Goal: Task Accomplishment & Management: Manage account settings

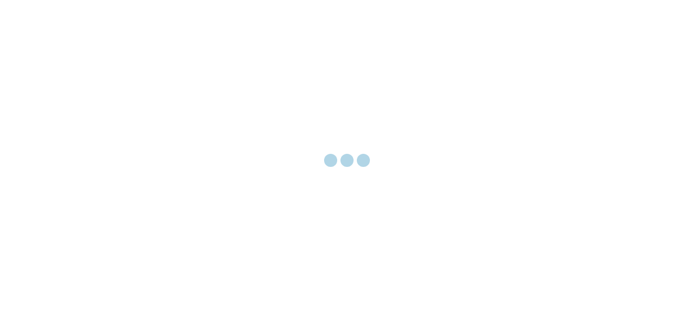
click at [437, 235] on div at bounding box center [347, 162] width 694 height 324
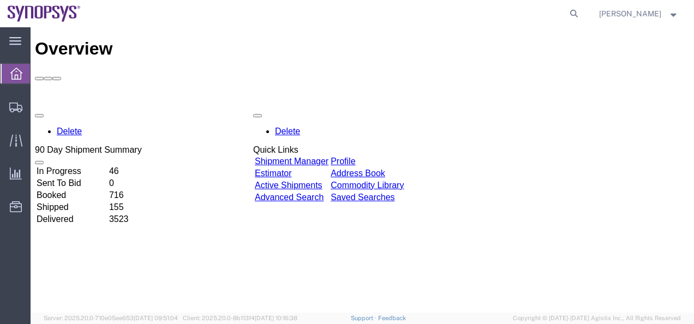
click at [329, 157] on link "Shipment Manager" at bounding box center [292, 161] width 74 height 9
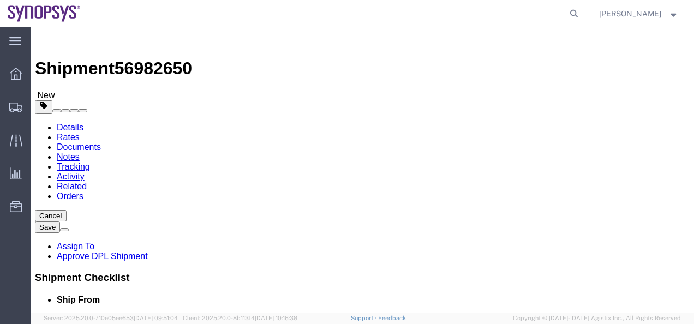
select select "63190"
select select "63152"
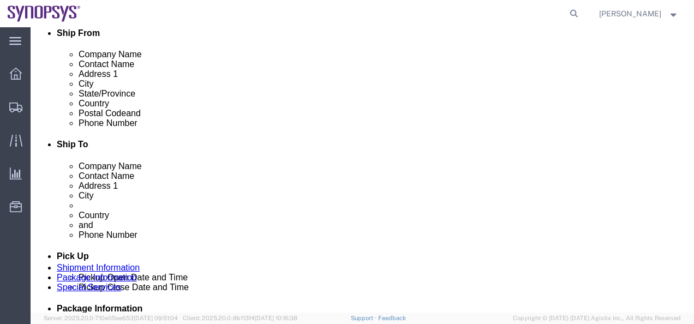
scroll to position [273, 0]
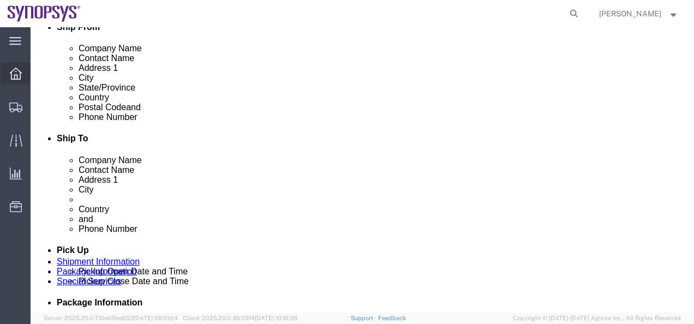
click at [17, 78] on icon at bounding box center [16, 74] width 12 height 12
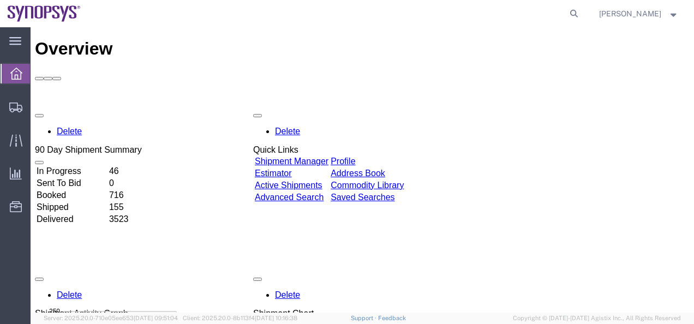
click at [329, 157] on link "Shipment Manager" at bounding box center [292, 161] width 74 height 9
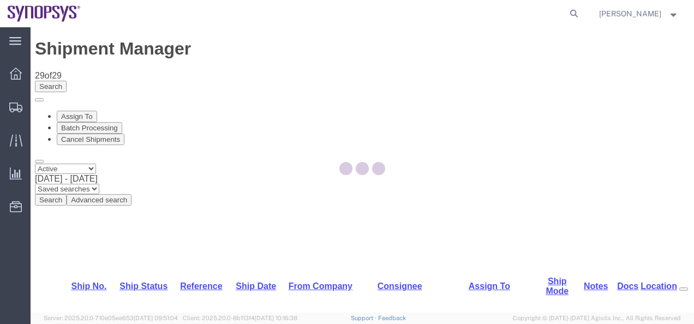
select select "63190"
select select "63152"
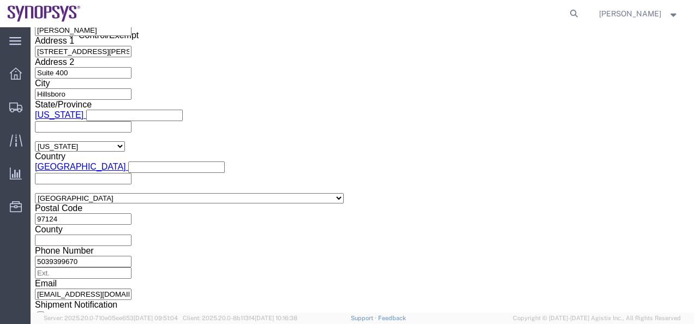
scroll to position [746, 0]
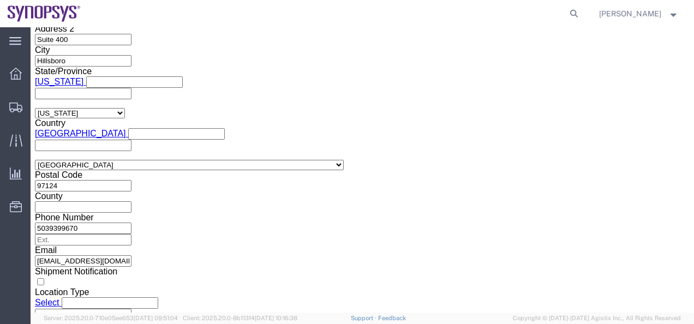
click button "Continue"
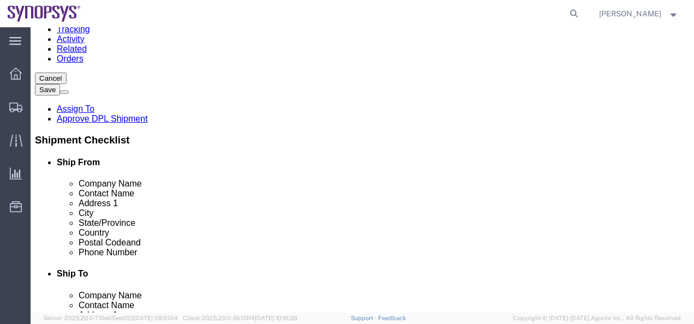
click dd "4.00 Each"
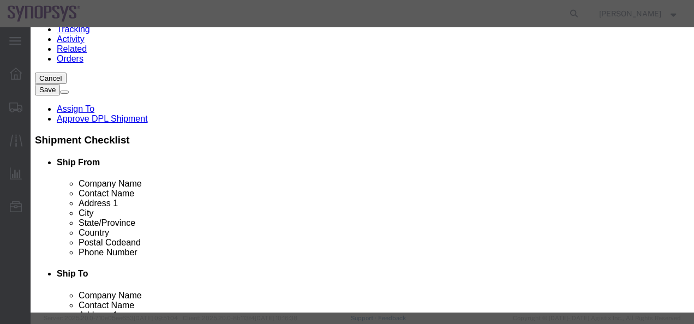
scroll to position [305, 0]
click select "Select ATF BIS DEA EPA FDA FTR ITAR OFAC Other (OPA)"
select select "BIS"
click select "Select ATF BIS DEA EPA FDA FTR ITAR OFAC Other (OPA)"
click select "Select AGR-Agricultural APP-Computers APR-Additional Permissive Exports AVS-Air…"
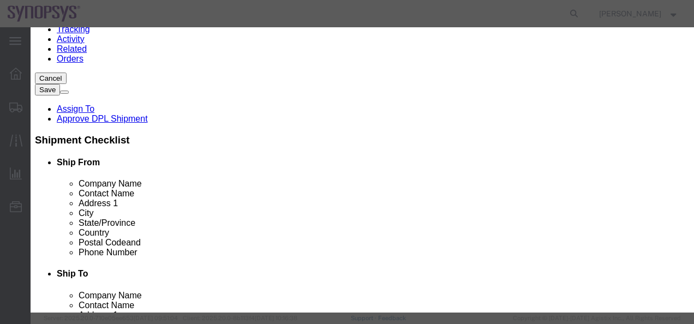
select select "NLR"
click select "Select AGR-Agricultural APP-Computers APR-Additional Permissive Exports AVS-Air…"
click button "Save & Close"
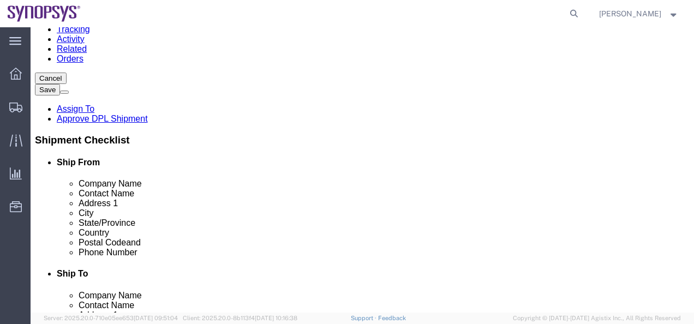
click dd "3.00 Each"
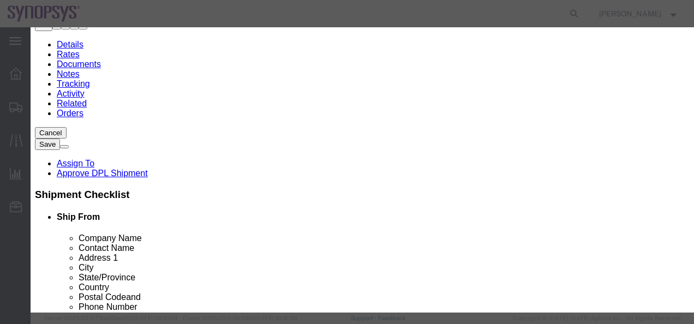
click select "Select ATF BIS DEA EPA FDA FTR ITAR OFAC Other (OPA)"
select select "BIS"
click select "Select ATF BIS DEA EPA FDA FTR ITAR OFAC Other (OPA)"
click select "Select AGR-Agricultural APP-Computers APR-Additional Permissive Exports AVS-Air…"
select select "NLR"
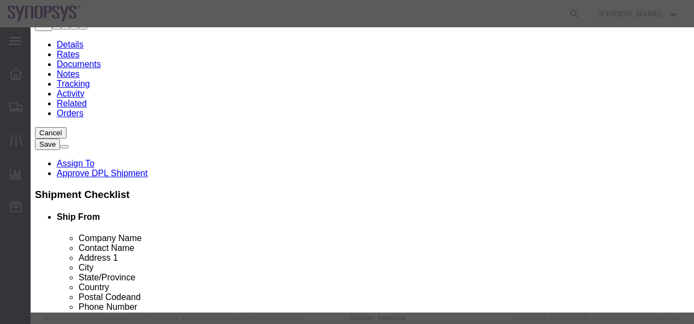
click select "Select AGR-Agricultural APP-Computers APR-Additional Permissive Exports AVS-Air…"
click button "Save & Close"
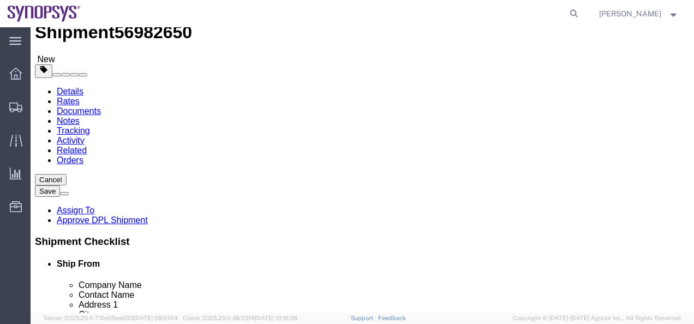
scroll to position [0, 0]
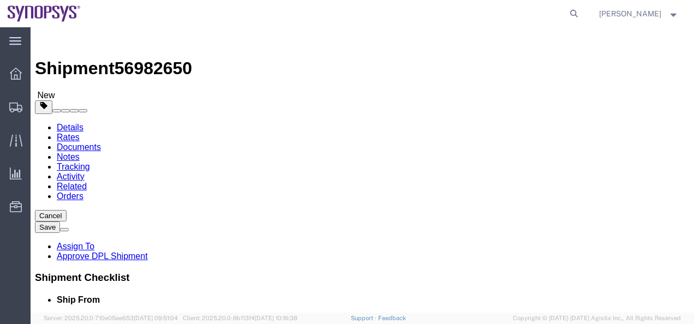
click link "Assign To"
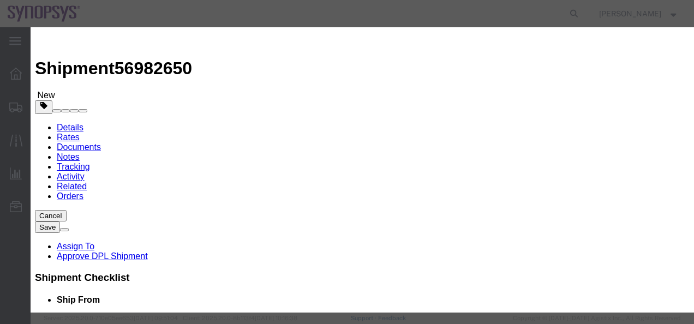
select select "117156"
select select
type input "[PERSON_NAME]"
select select "100122"
click textarea "Message"
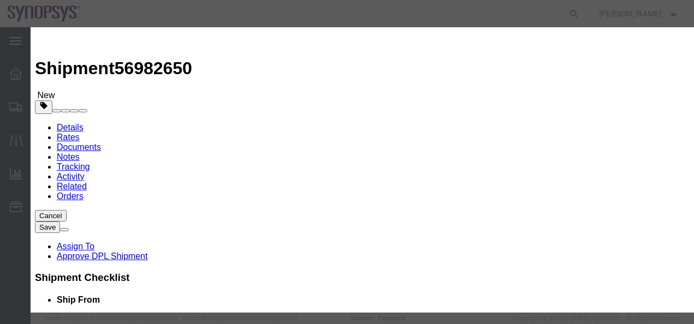
type textarea "Cleared to ship."
click button "Assign"
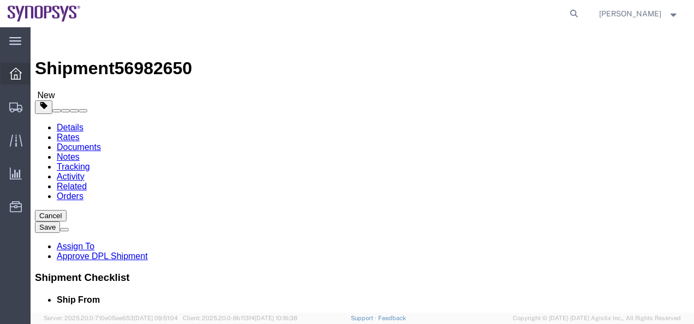
click at [16, 81] on div at bounding box center [16, 74] width 31 height 22
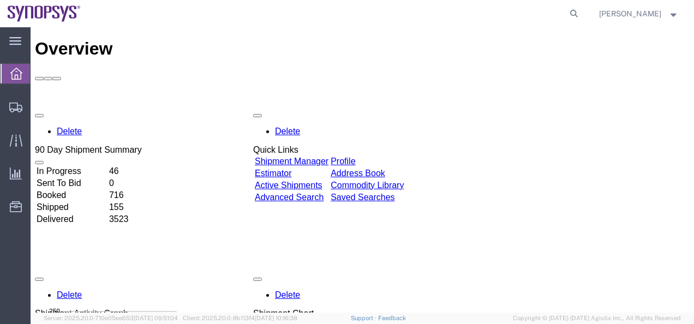
click at [328, 157] on link "Shipment Manager" at bounding box center [292, 161] width 74 height 9
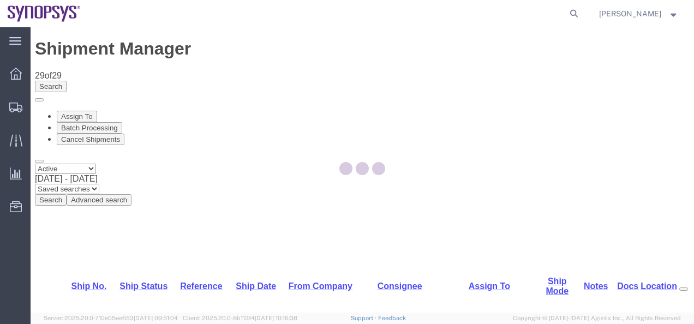
select select "63204"
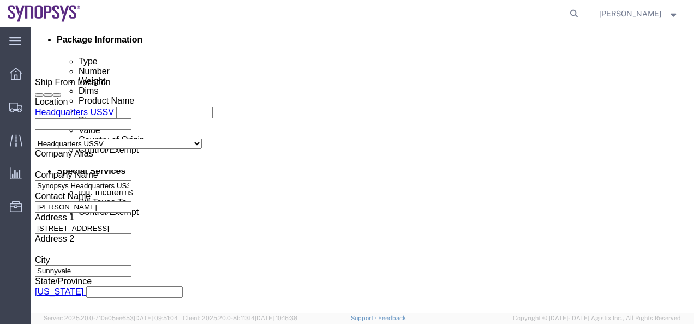
scroll to position [710, 0]
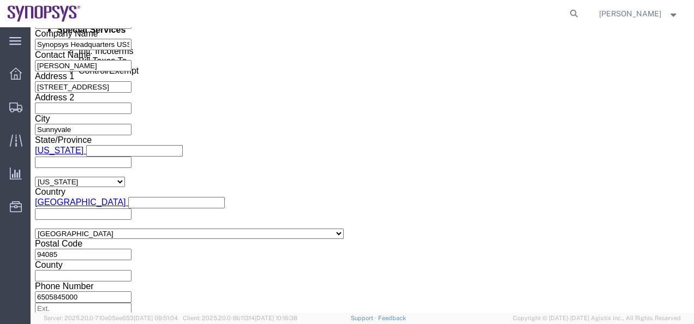
click button "Continue"
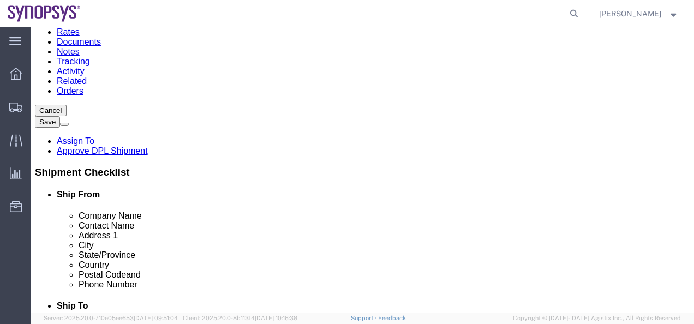
click div "Pieces: 178.00 Each Total value: 35600.00 USD"
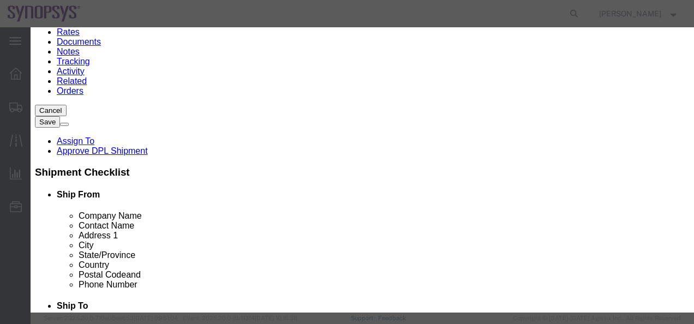
scroll to position [273, 0]
drag, startPoint x: 210, startPoint y: 111, endPoint x: 163, endPoint y: 114, distance: 47.0
drag, startPoint x: 205, startPoint y: 112, endPoint x: 130, endPoint y: 109, distance: 74.9
click button "Save & Close"
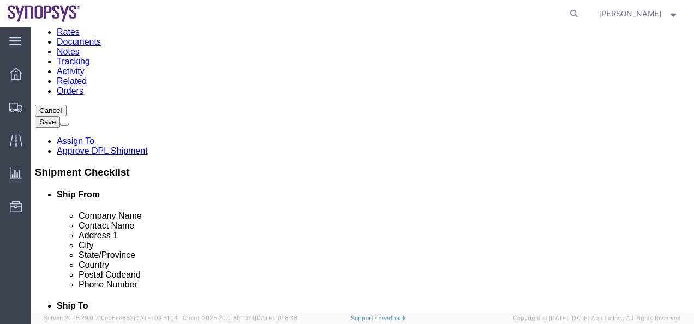
click button "Save"
click link "Assign To"
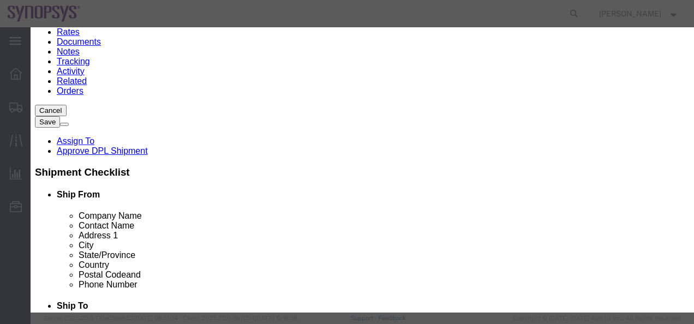
click button "Assign"
select select "117156"
select select
type input "shipping"
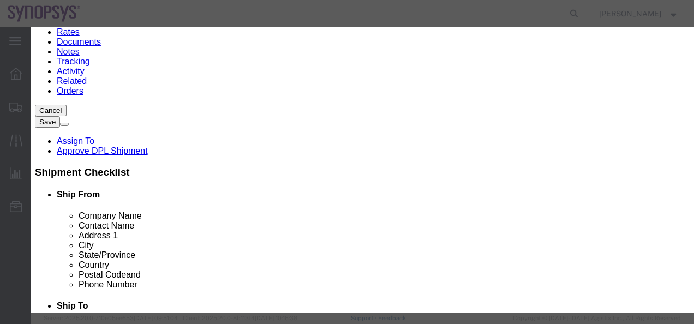
select select "100122"
click textarea "This field is required."
type textarea "Cleared to ship"
click button "Assign"
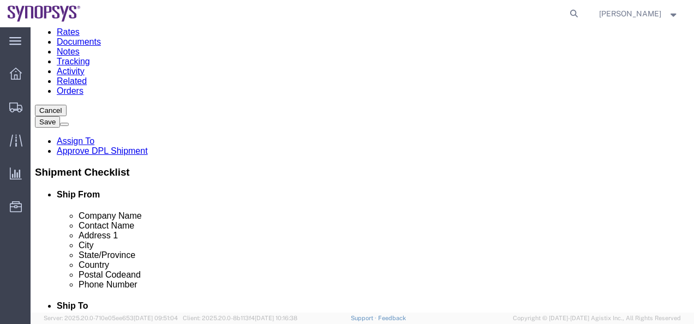
click link "Details"
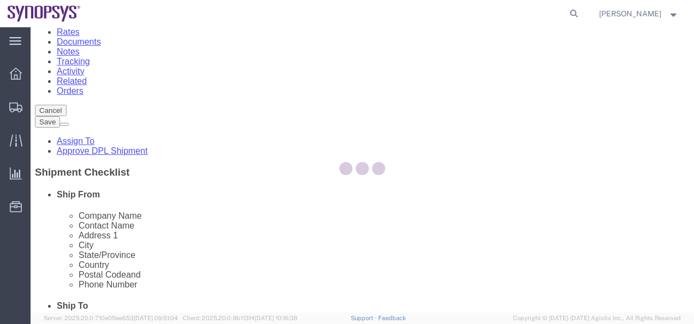
select select "63204"
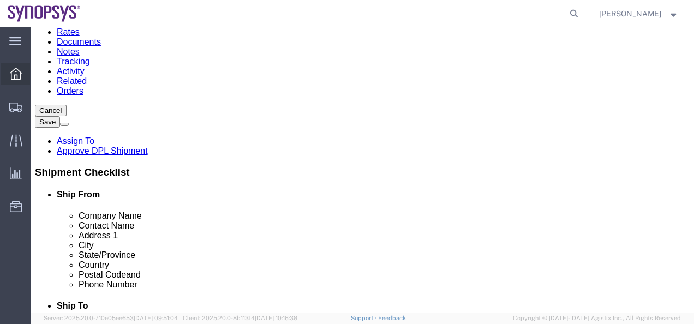
click at [21, 67] on div at bounding box center [16, 74] width 31 height 22
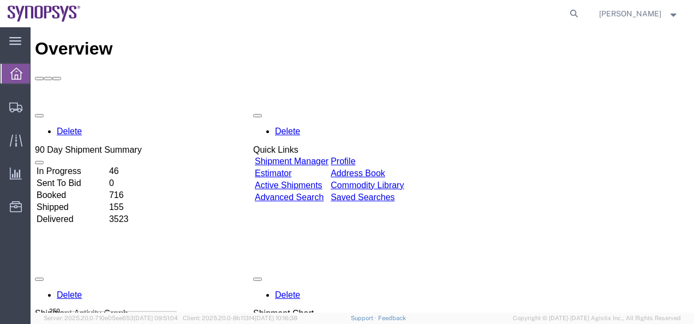
click at [318, 157] on link "Shipment Manager" at bounding box center [292, 161] width 74 height 9
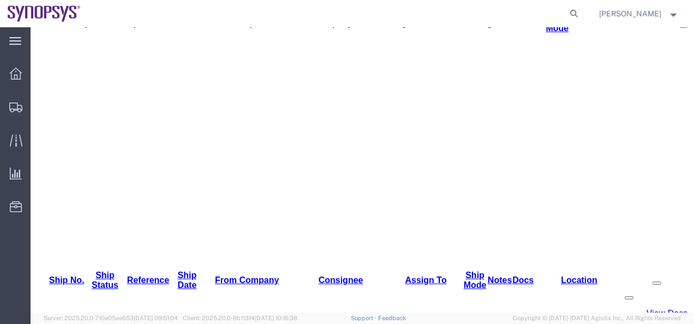
scroll to position [273, 0]
